Goal: Task Accomplishment & Management: Use online tool/utility

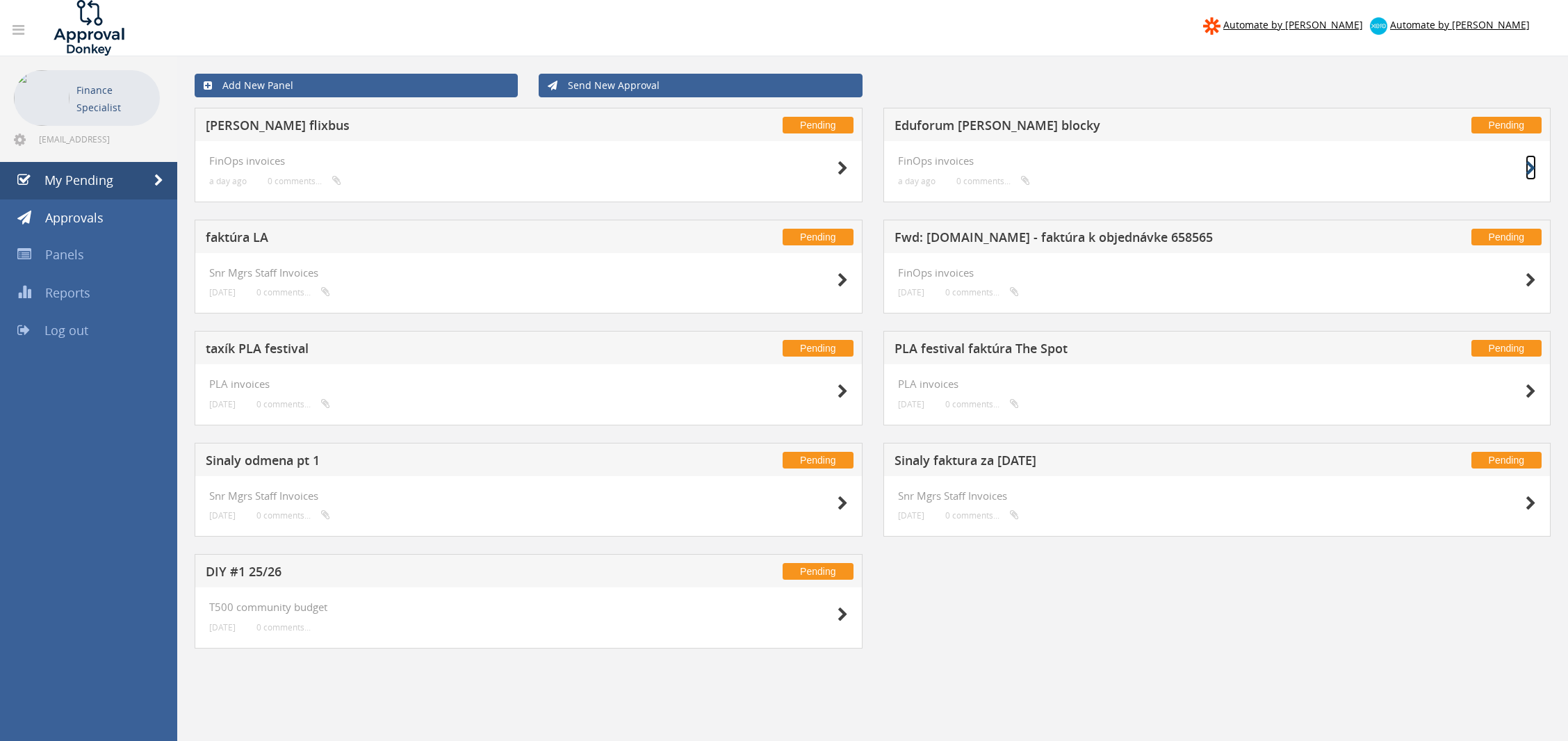
click at [1534, 168] on icon at bounding box center [1531, 168] width 11 height 14
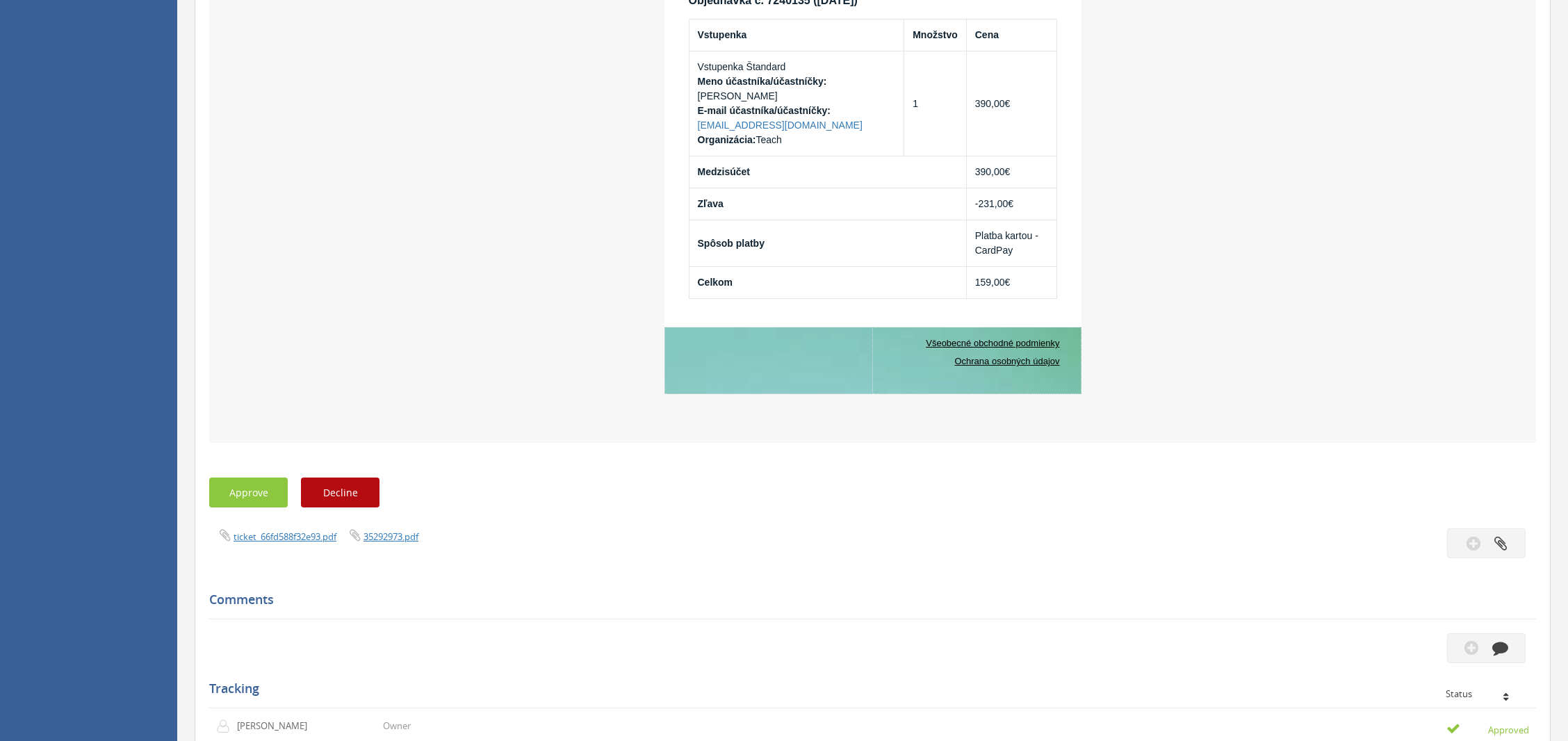
scroll to position [930, 0]
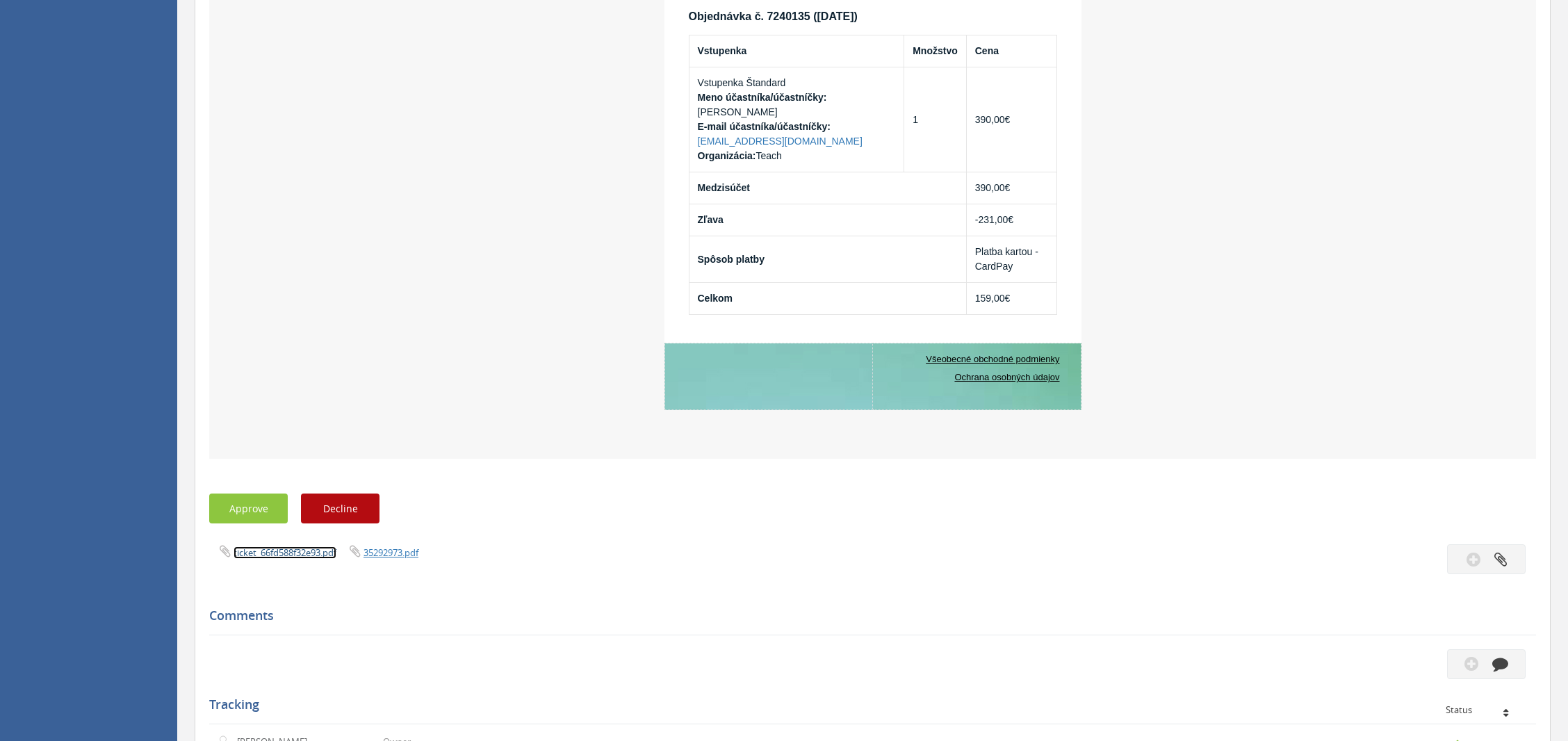
click at [313, 556] on link "ticket_66fd588f32e93.pdf" at bounding box center [284, 551] width 102 height 12
click at [384, 554] on link "35292973.pdf" at bounding box center [391, 551] width 55 height 12
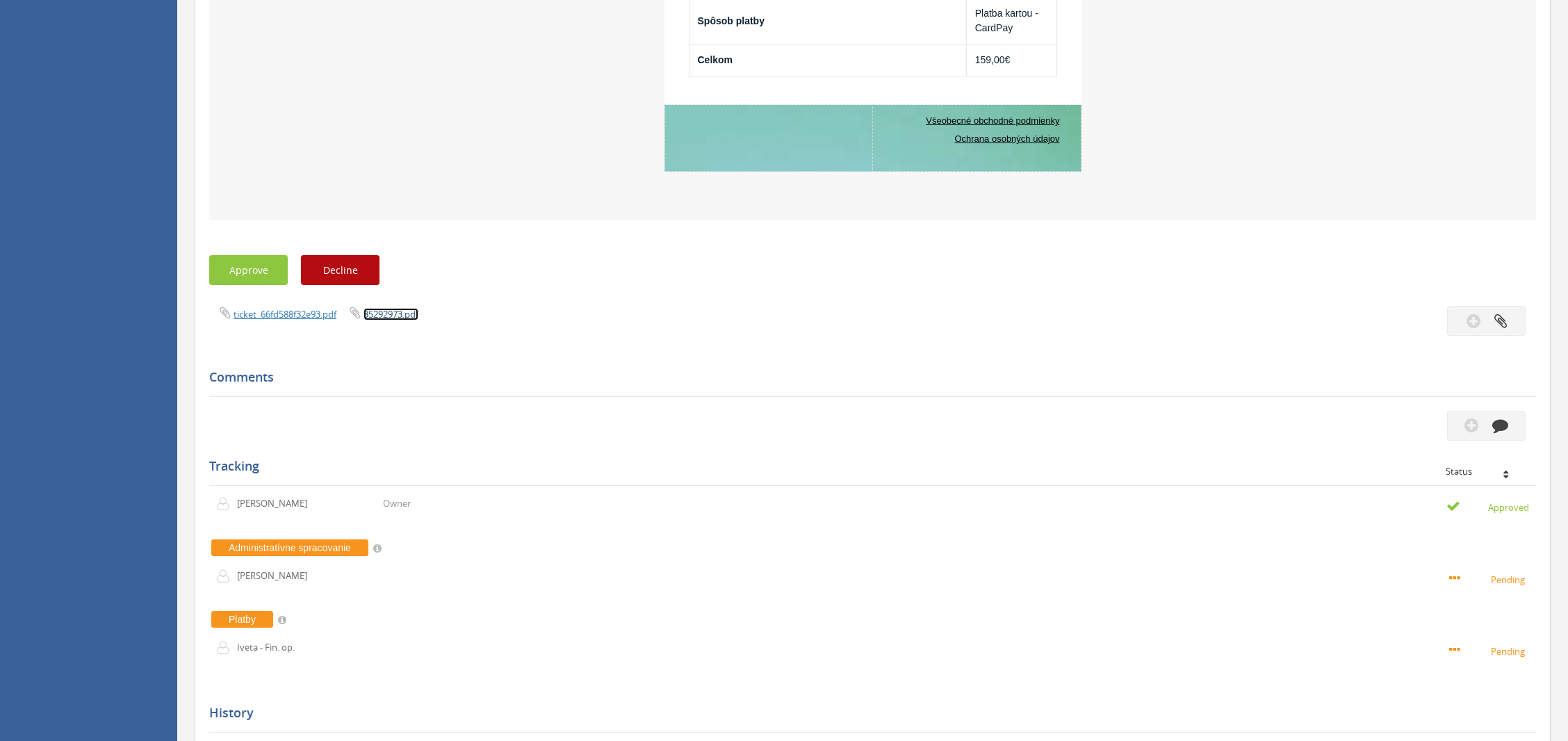
scroll to position [1335, 0]
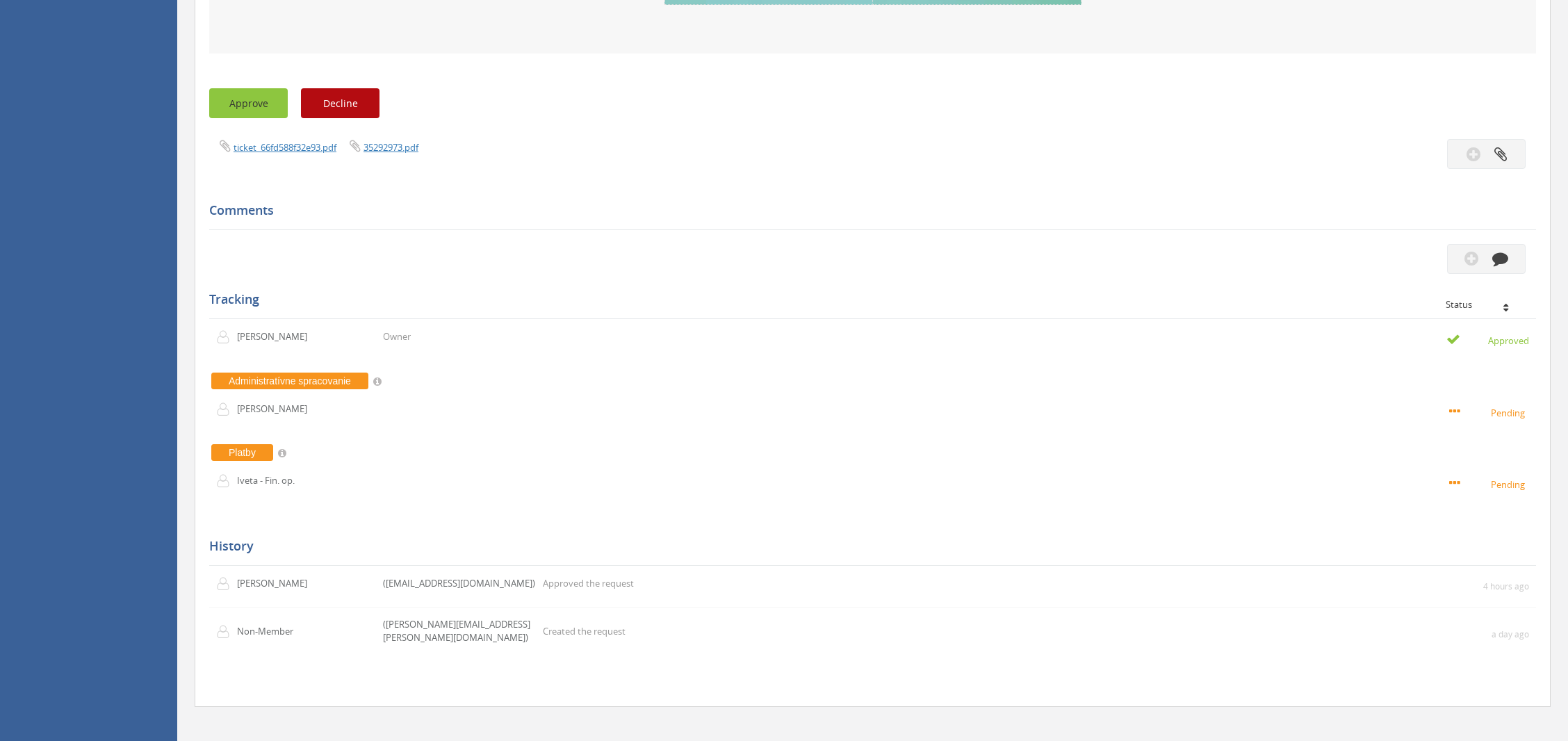
click at [252, 98] on button "Approve" at bounding box center [248, 102] width 79 height 30
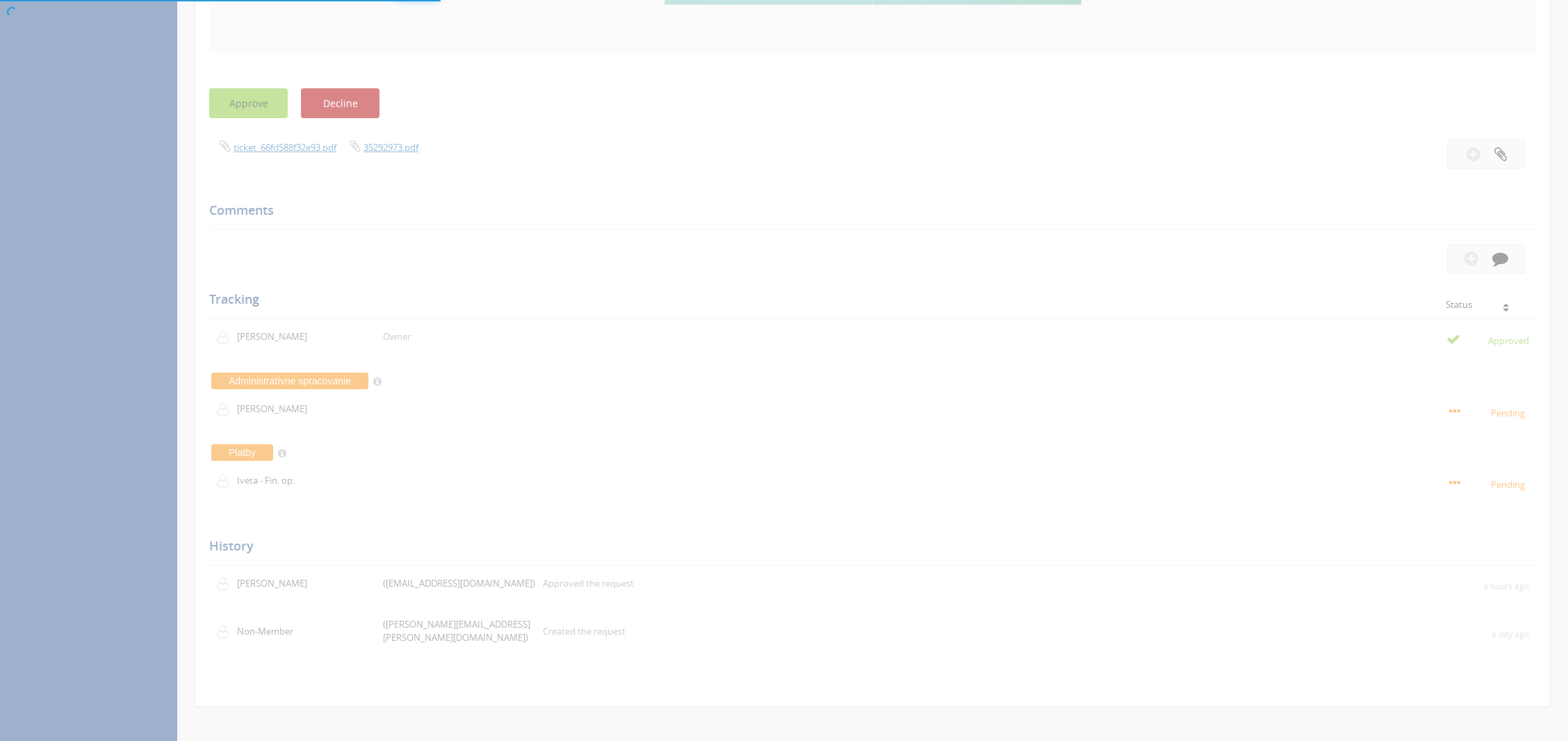
scroll to position [56, 0]
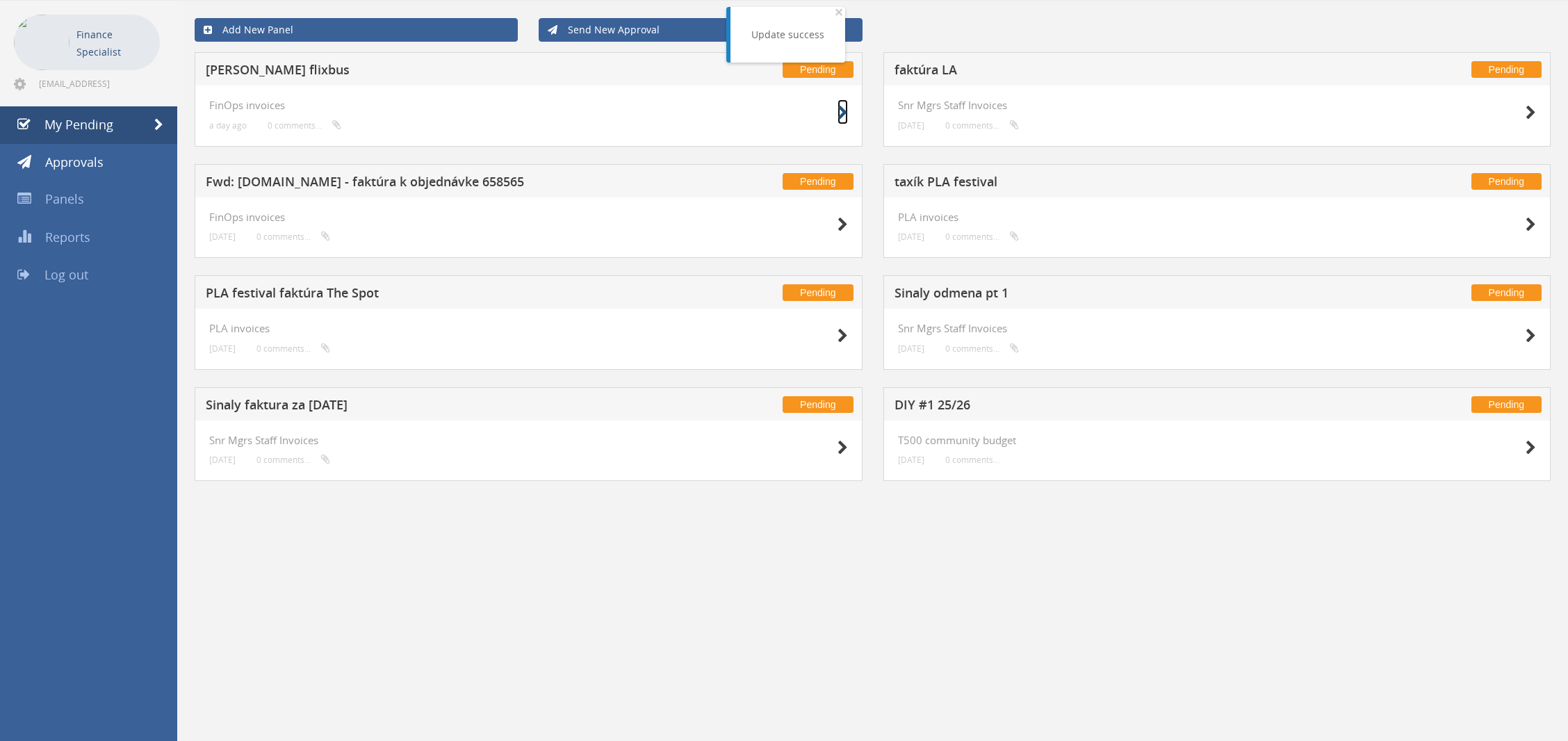
click at [837, 109] on icon at bounding box center [842, 112] width 11 height 14
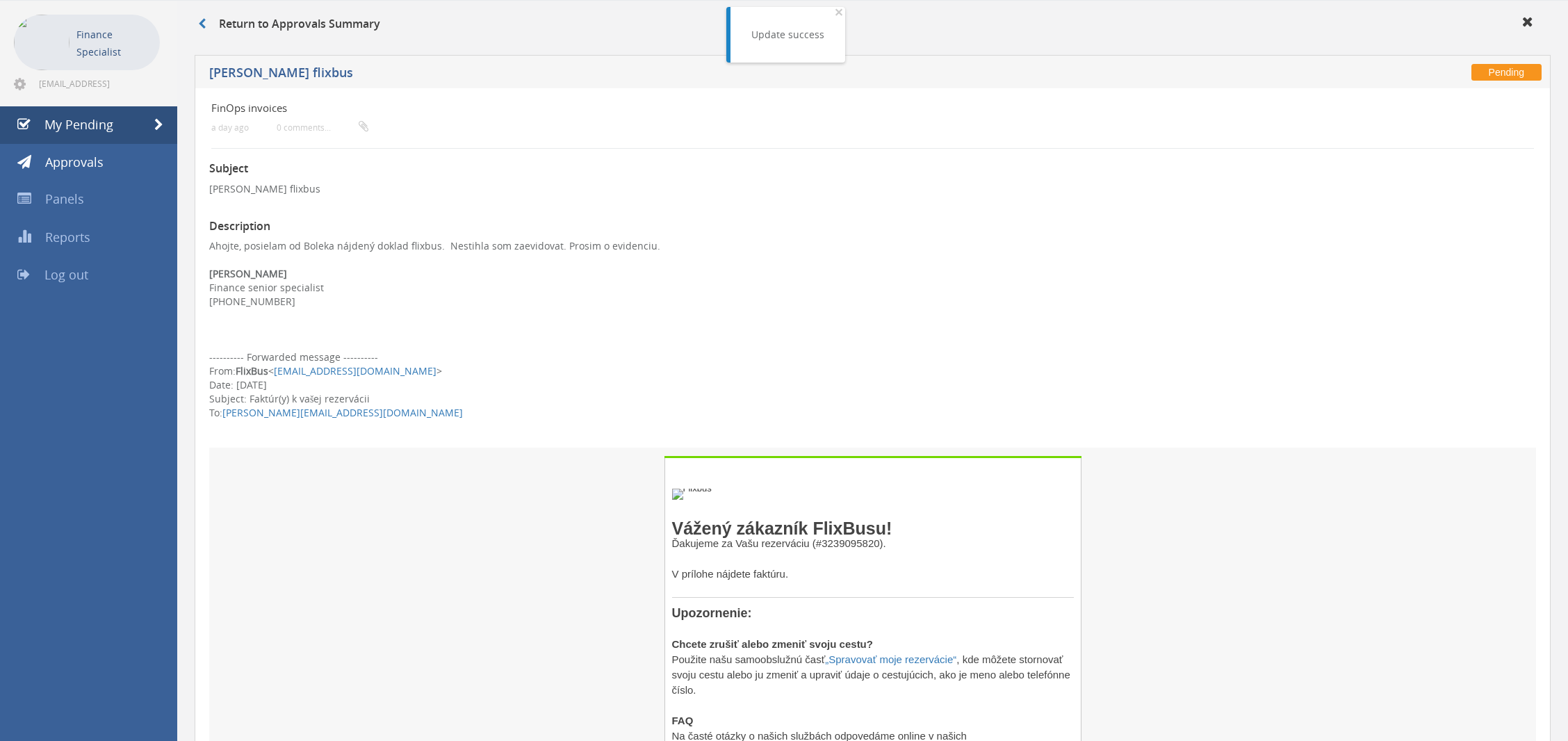
click at [837, 109] on h4 "FinOps invoices" at bounding box center [762, 108] width 1102 height 11
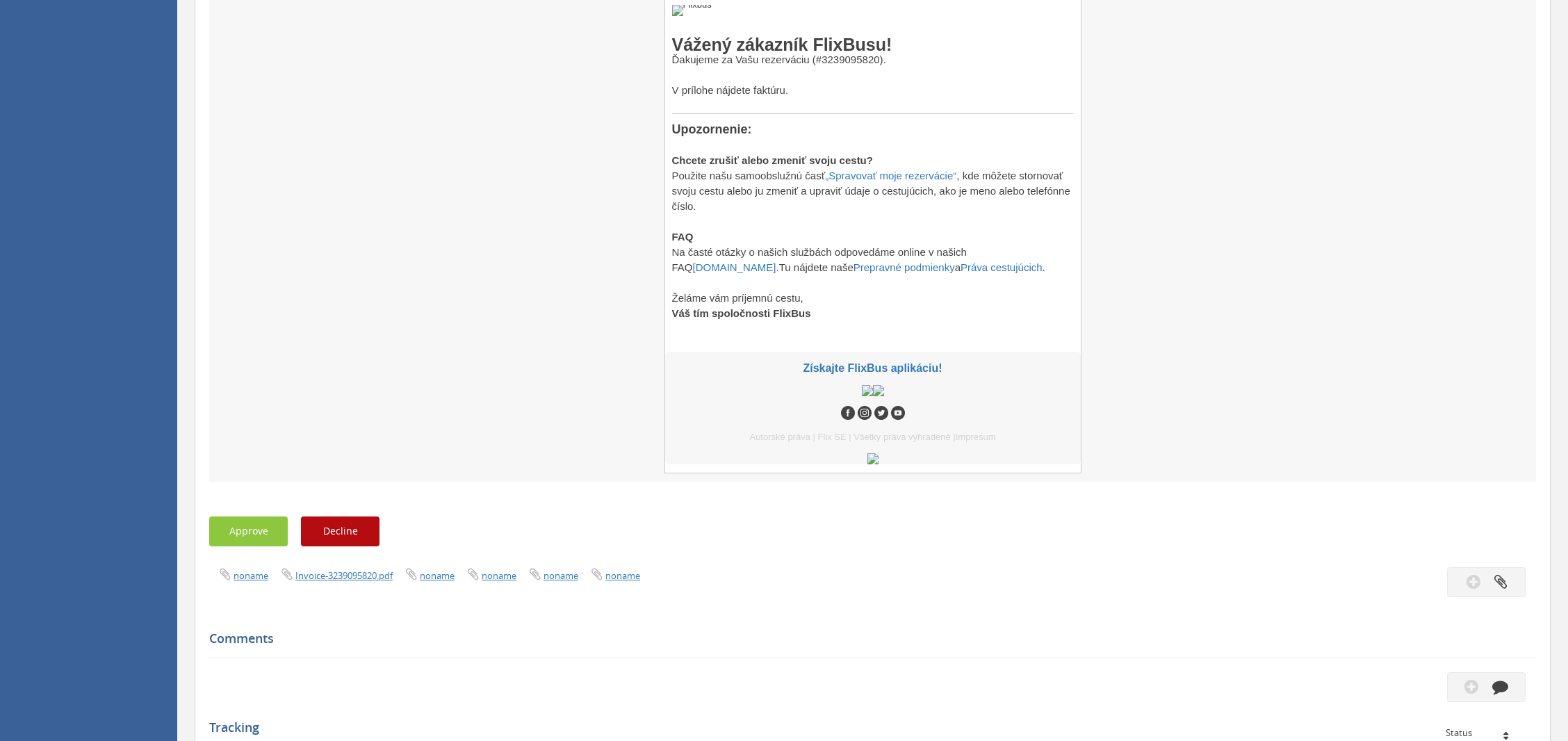
scroll to position [543, 0]
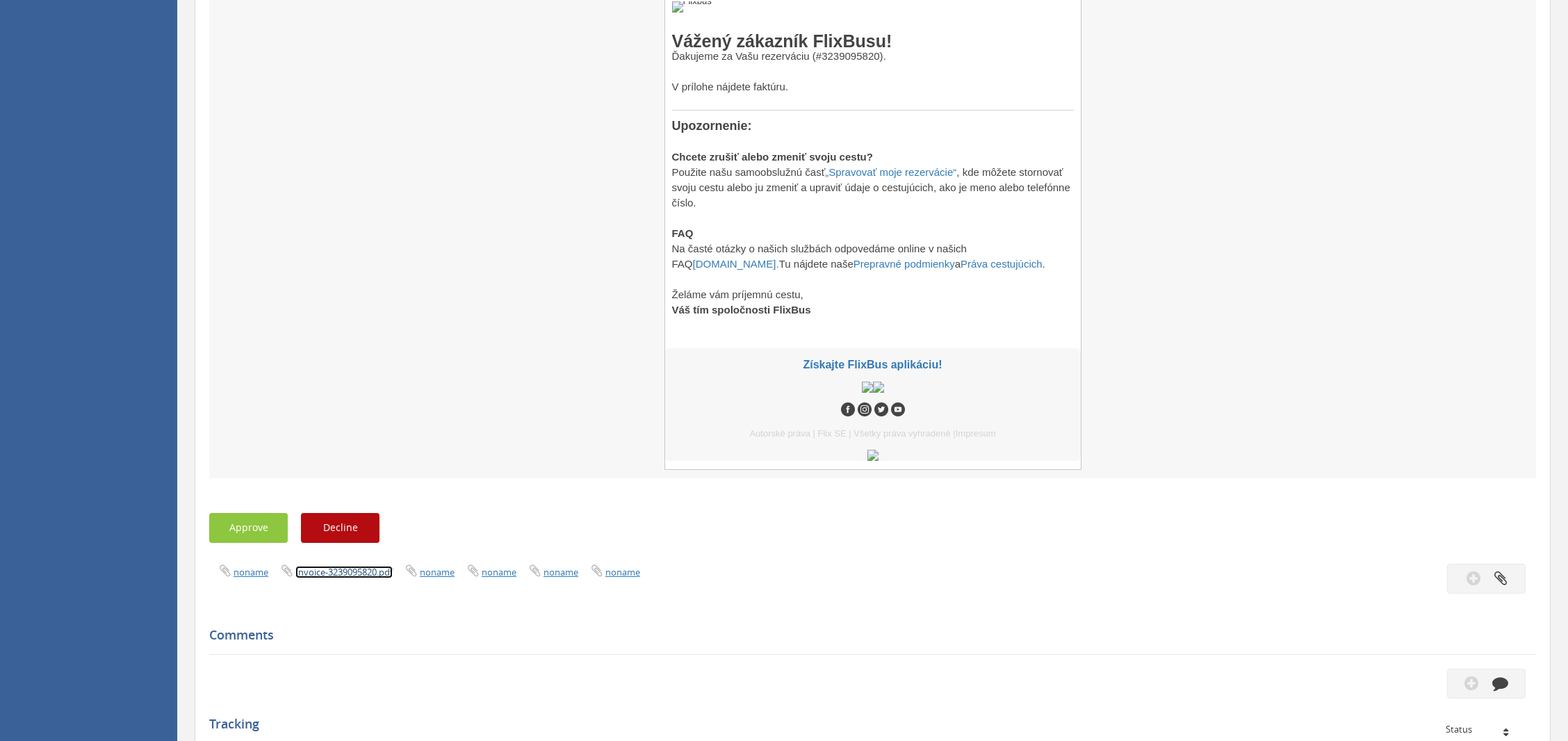
click at [346, 571] on link "Invoice-3239095820.pdf" at bounding box center [344, 572] width 98 height 12
click at [244, 523] on button "Approve" at bounding box center [248, 528] width 79 height 30
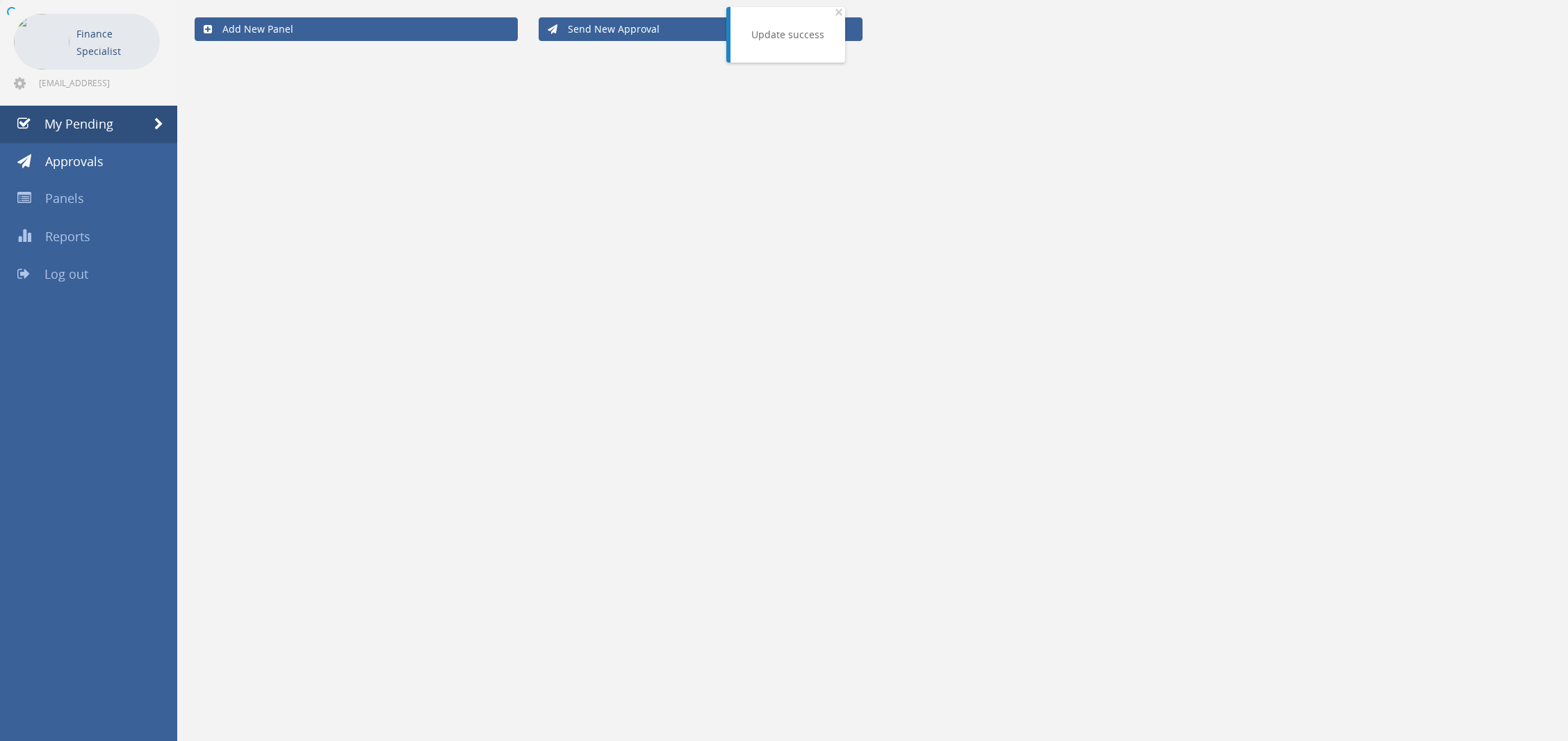
scroll to position [56, 0]
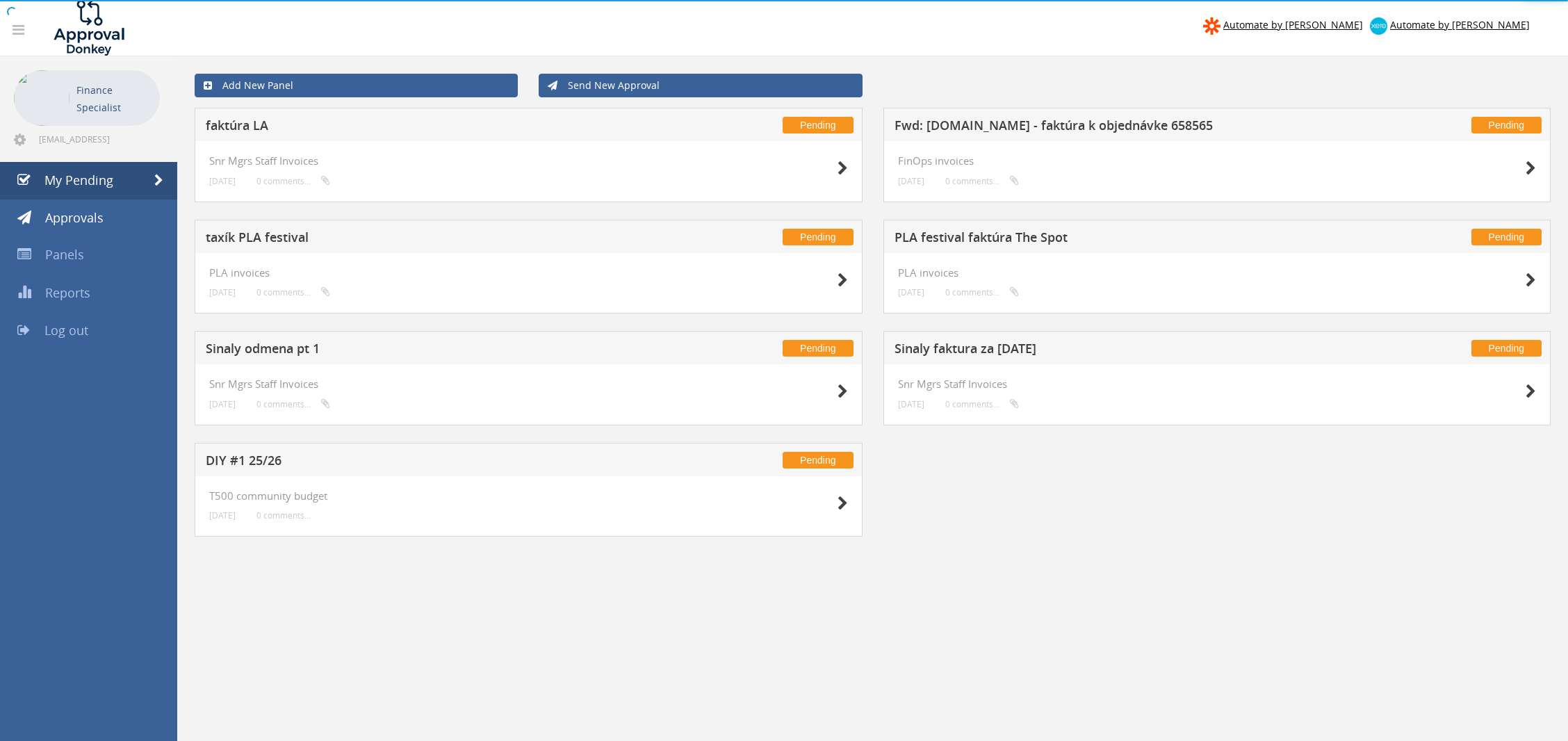
scroll to position [56, 0]
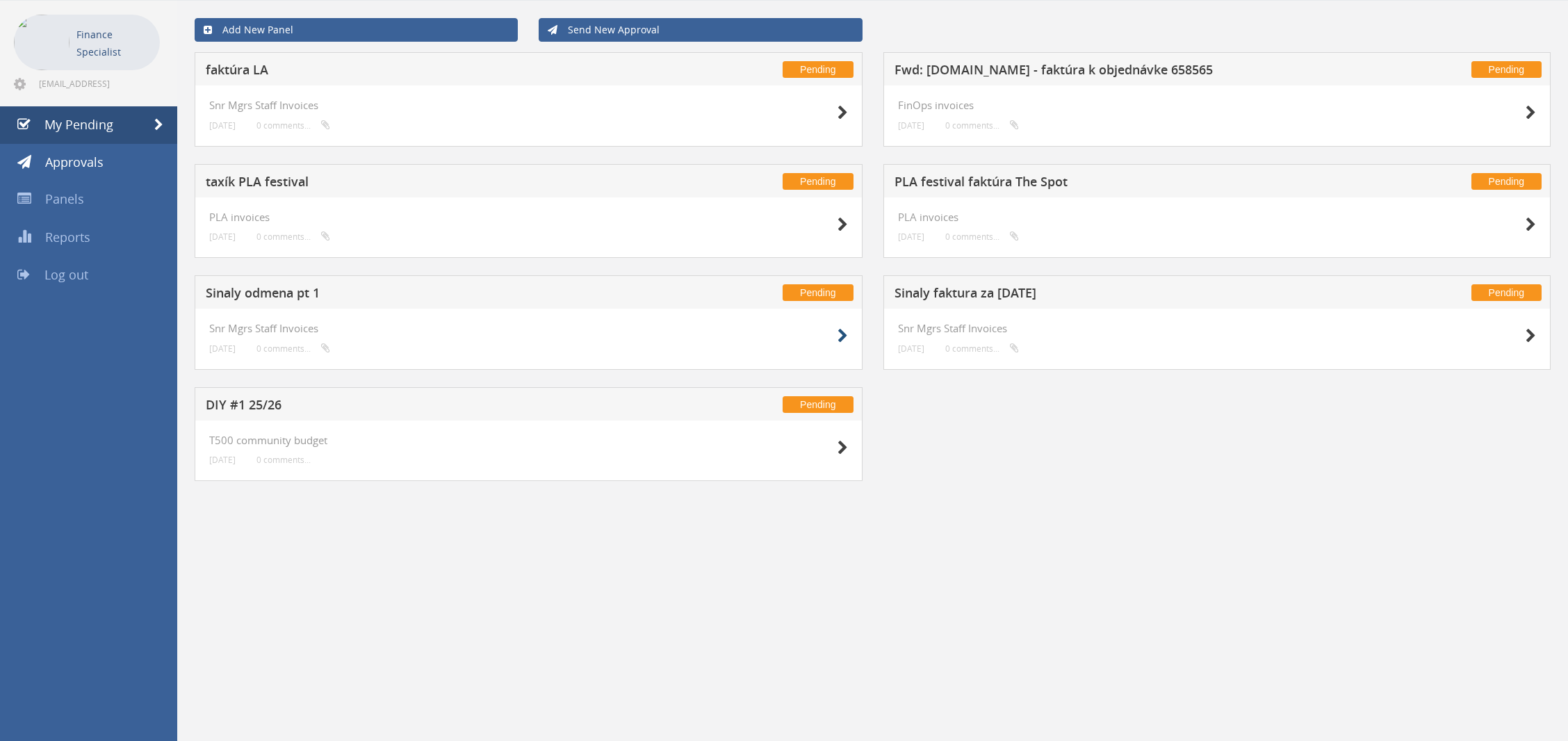
click at [835, 328] on div at bounding box center [813, 335] width 70 height 25
click at [840, 330] on icon at bounding box center [842, 335] width 11 height 14
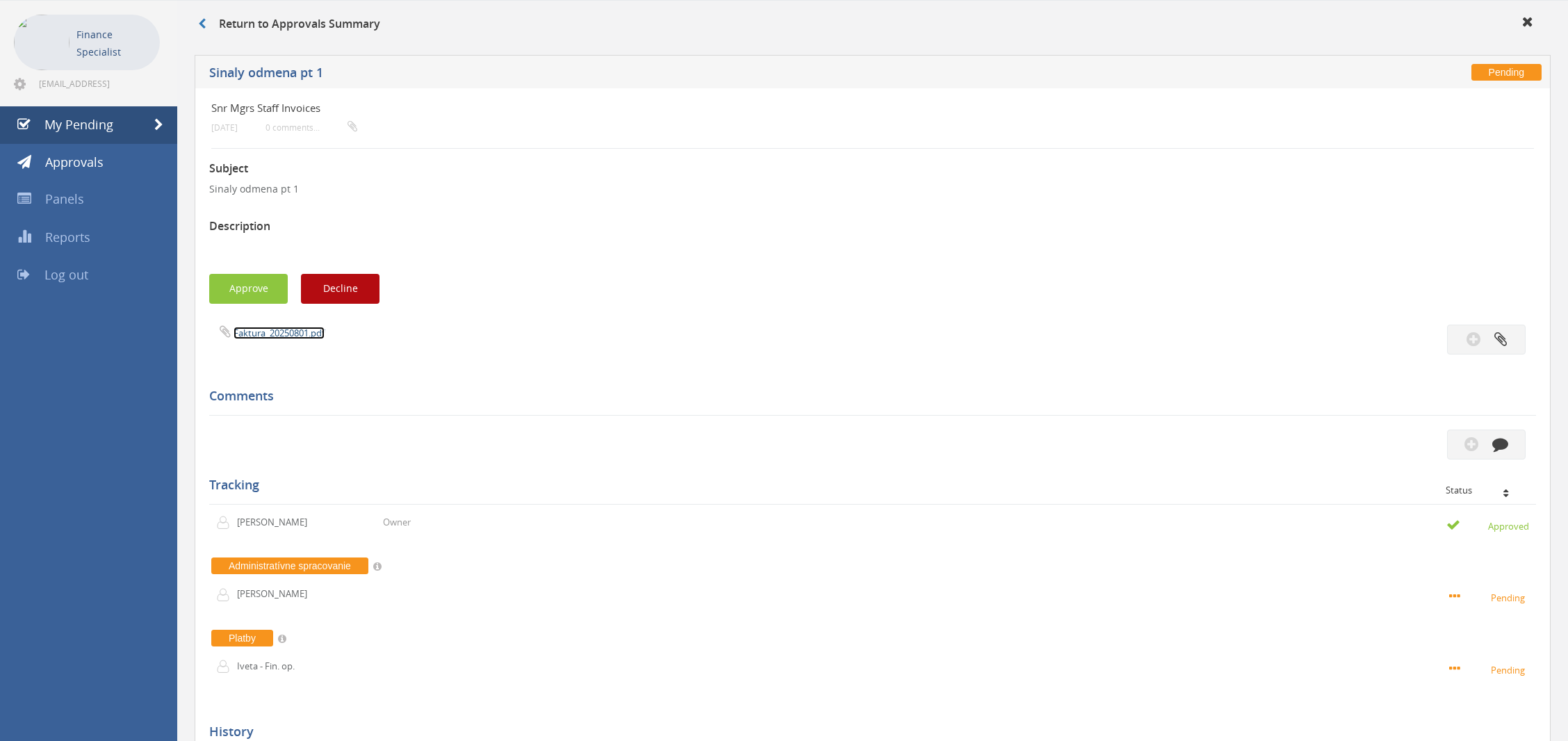
click at [279, 334] on link "Faktura_20250801.pdf" at bounding box center [279, 332] width 91 height 12
click at [95, 132] on link "My Pending" at bounding box center [88, 124] width 177 height 37
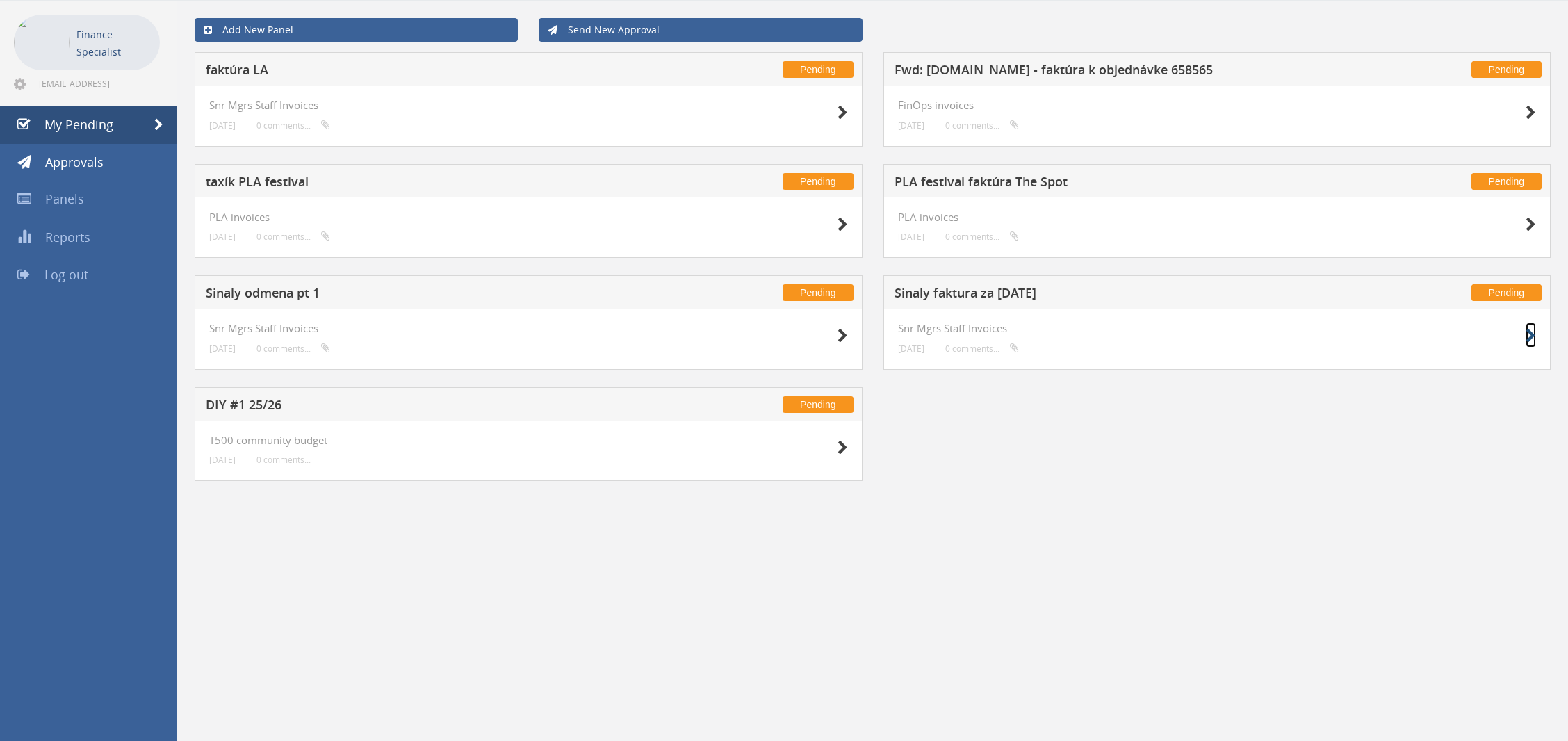
click at [1529, 335] on icon at bounding box center [1531, 335] width 11 height 14
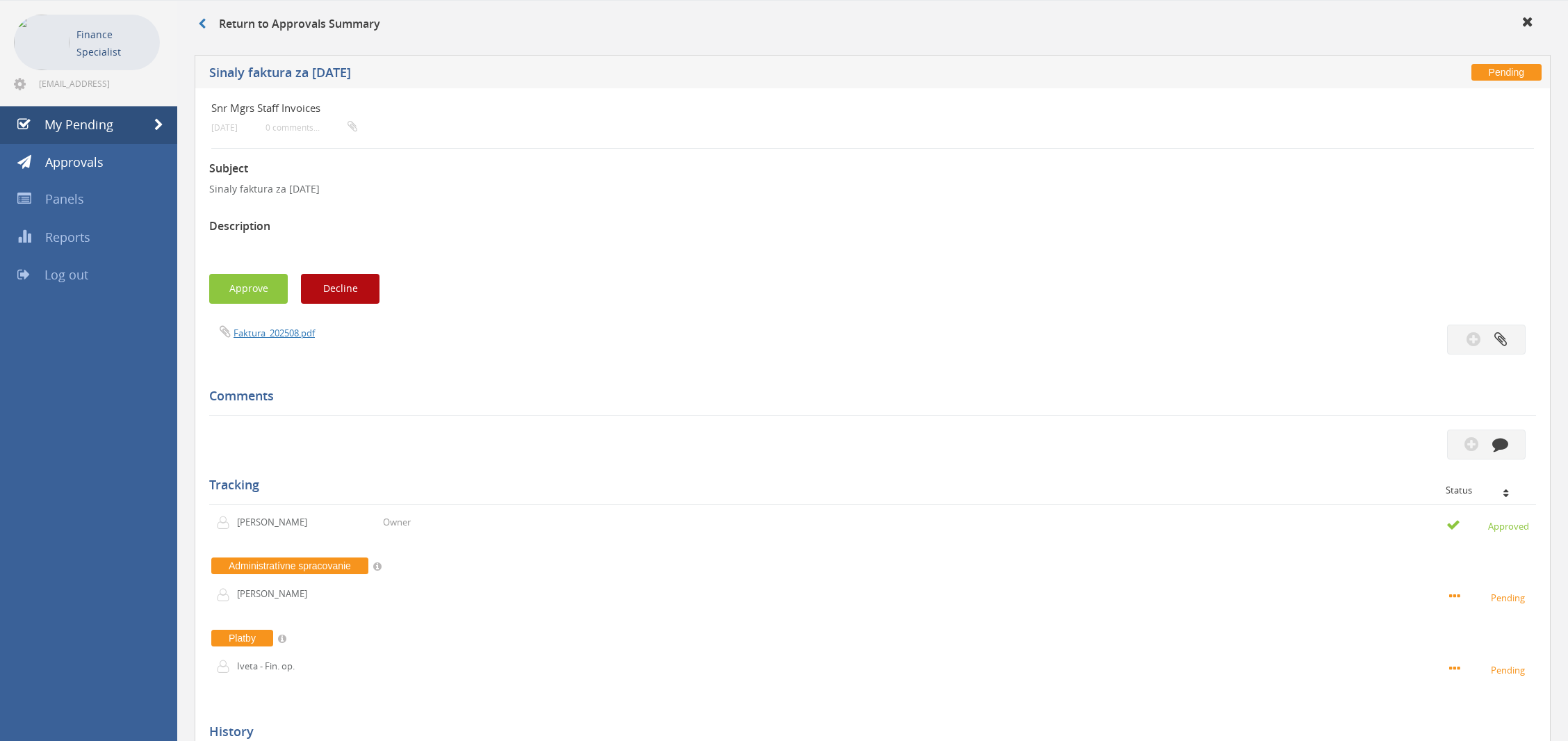
click at [270, 326] on span "Faktura_202508.pdf" at bounding box center [261, 332] width 105 height 13
click at [271, 330] on link "Faktura_202508.pdf" at bounding box center [274, 332] width 81 height 12
click at [156, 119] on span at bounding box center [158, 124] width 9 height 12
